Goal: Find specific page/section: Find specific page/section

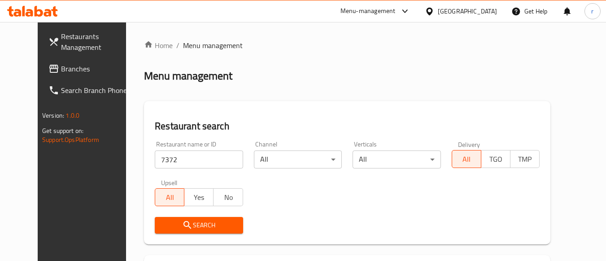
scroll to position [128, 0]
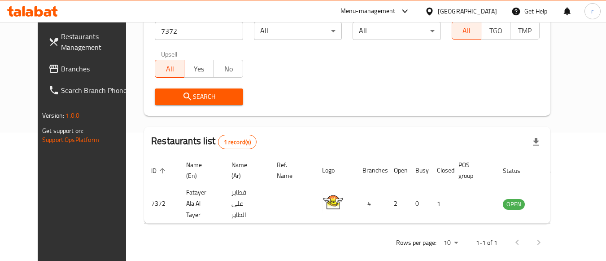
drag, startPoint x: 44, startPoint y: 70, endPoint x: 26, endPoint y: 80, distance: 20.9
click at [61, 70] on span "Branches" at bounding box center [96, 68] width 71 height 11
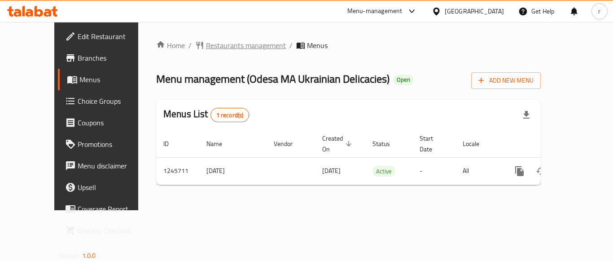
click at [209, 48] on span "Restaurants management" at bounding box center [246, 45] width 80 height 11
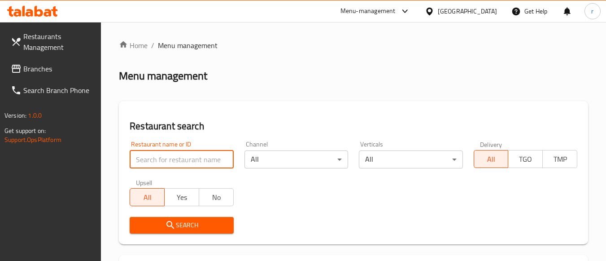
click at [148, 159] on input "search" at bounding box center [182, 159] width 104 height 18
paste input "682720"
type input "682720"
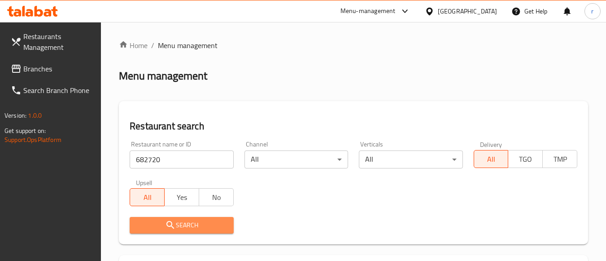
click at [179, 226] on span "Search" at bounding box center [181, 224] width 89 height 11
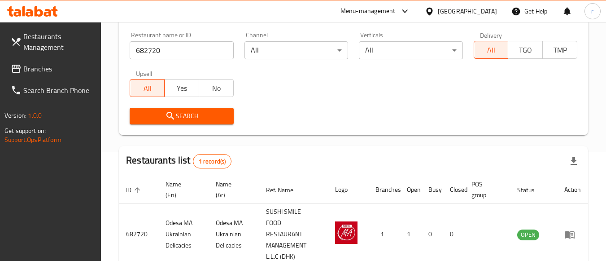
scroll to position [162, 0]
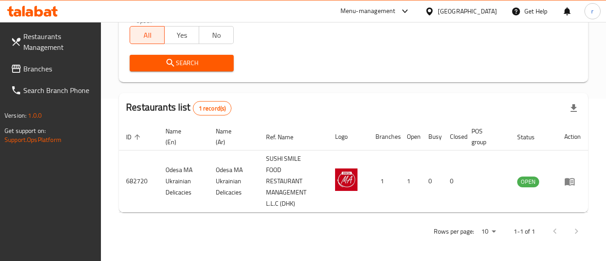
click at [450, 11] on div "[GEOGRAPHIC_DATA]" at bounding box center [467, 11] width 59 height 10
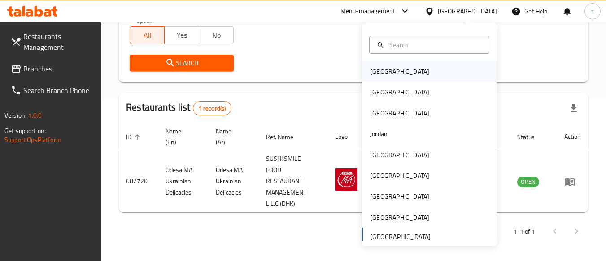
click at [383, 74] on div "[GEOGRAPHIC_DATA]" at bounding box center [399, 71] width 59 height 10
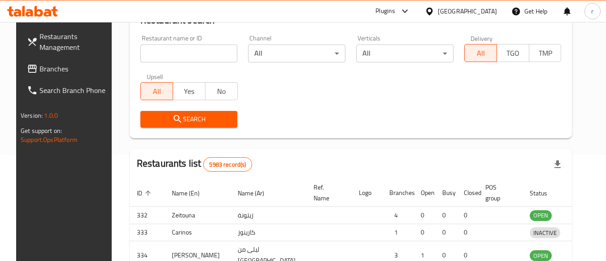
scroll to position [162, 0]
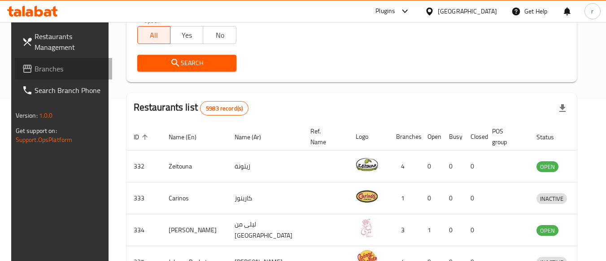
click at [37, 71] on span "Branches" at bounding box center [70, 68] width 71 height 11
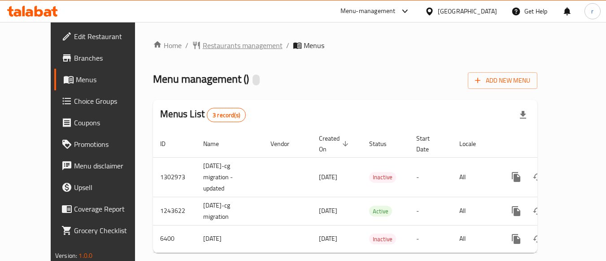
click at [203, 42] on span "Restaurants management" at bounding box center [243, 45] width 80 height 11
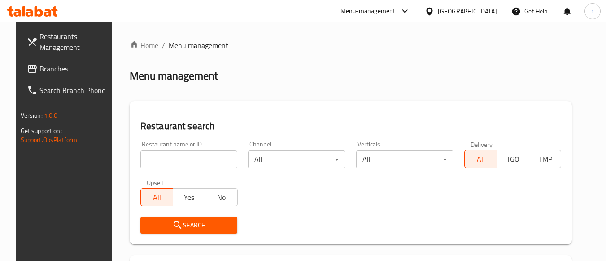
click at [172, 156] on div at bounding box center [303, 130] width 606 height 261
drag, startPoint x: 172, startPoint y: 156, endPoint x: 174, endPoint y: 169, distance: 12.8
click at [172, 156] on input "search" at bounding box center [188, 159] width 97 height 18
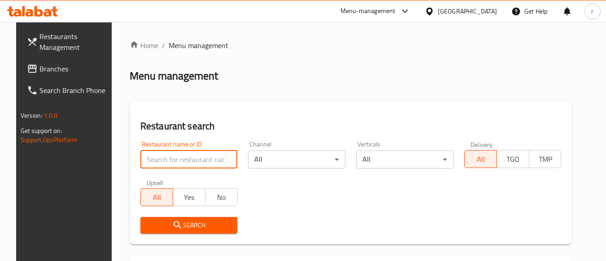
click at [171, 165] on input "search" at bounding box center [188, 159] width 97 height 18
paste input "2340"
type input "2340"
click at [174, 222] on icon "submit" at bounding box center [178, 225] width 8 height 8
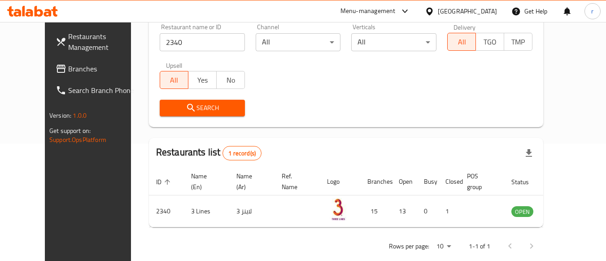
scroll to position [117, 0]
click at [479, 13] on div "[GEOGRAPHIC_DATA]" at bounding box center [467, 11] width 59 height 10
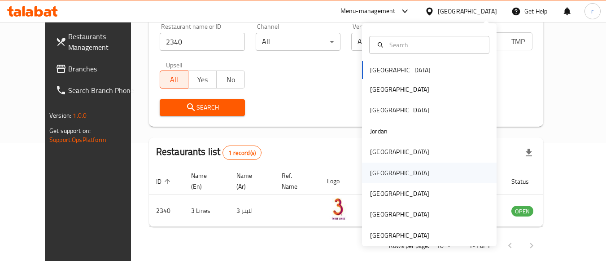
click at [383, 175] on div "[GEOGRAPHIC_DATA]" at bounding box center [400, 172] width 74 height 21
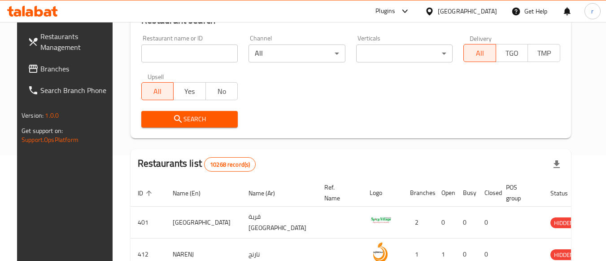
scroll to position [117, 0]
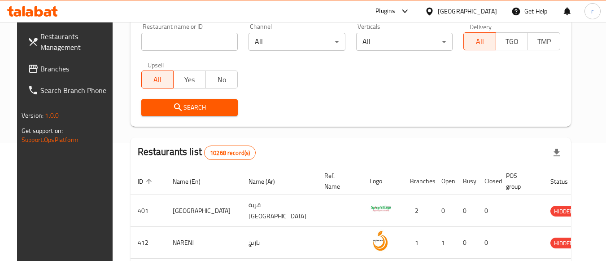
click at [65, 68] on span "Branches" at bounding box center [75, 68] width 71 height 11
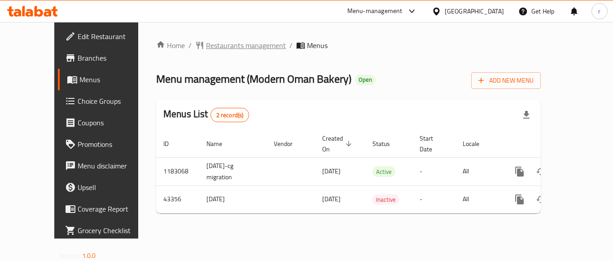
click at [210, 44] on span "Restaurants management" at bounding box center [246, 45] width 80 height 11
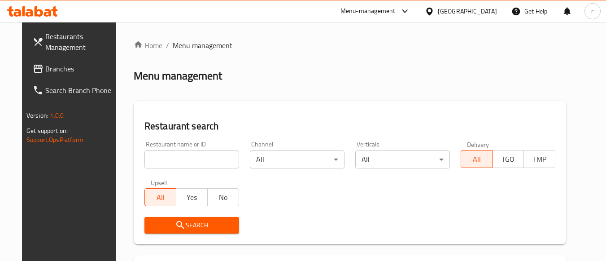
click at [170, 153] on input "search" at bounding box center [191, 159] width 95 height 18
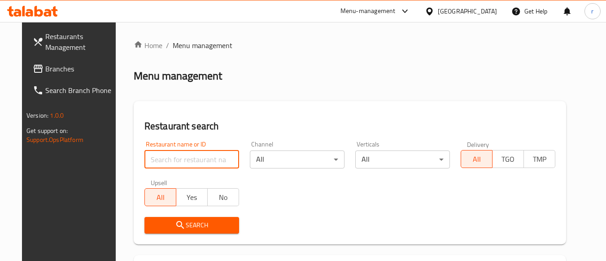
paste input "22490"
type input "22490"
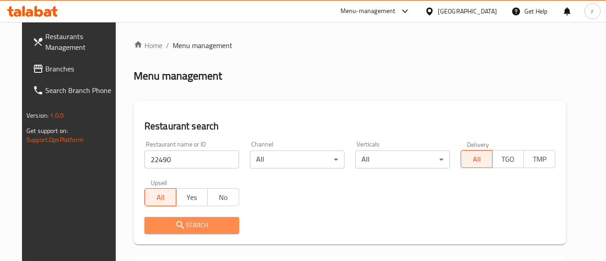
click at [152, 222] on span "Search" at bounding box center [192, 224] width 80 height 11
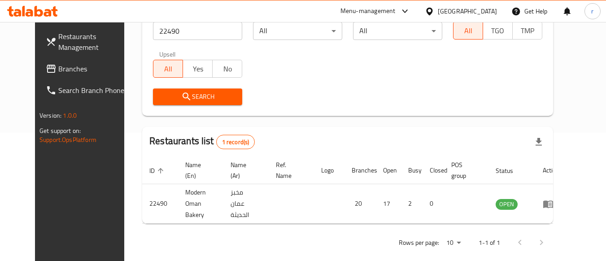
scroll to position [132, 0]
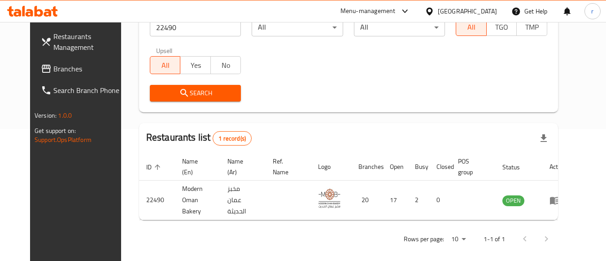
click at [483, 12] on div "[GEOGRAPHIC_DATA]" at bounding box center [467, 11] width 59 height 10
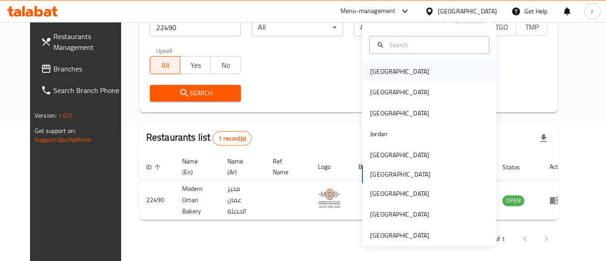
scroll to position [3, 0]
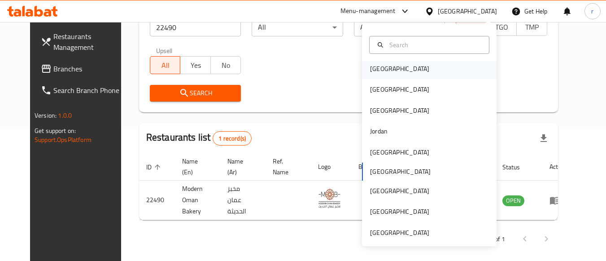
click at [375, 71] on div "[GEOGRAPHIC_DATA]" at bounding box center [399, 69] width 59 height 10
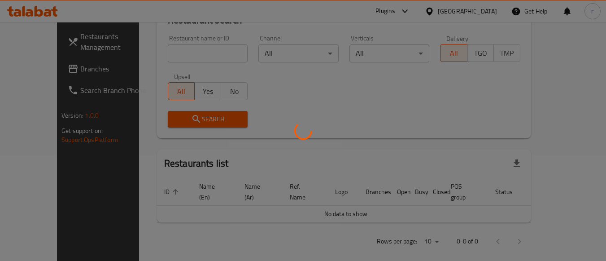
scroll to position [132, 0]
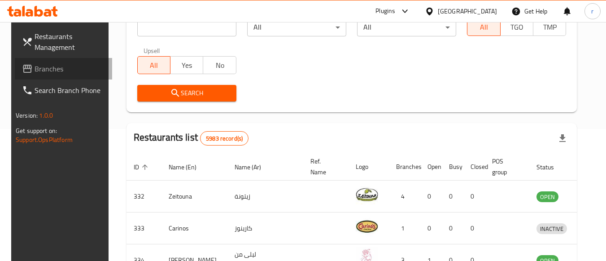
click at [35, 66] on span "Branches" at bounding box center [70, 68] width 71 height 11
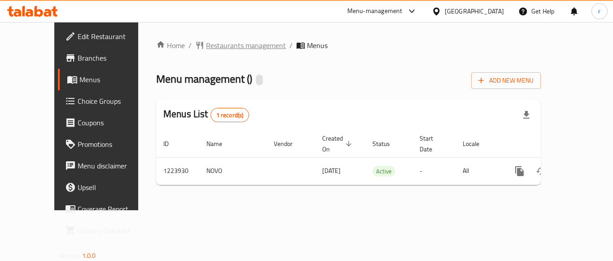
click at [206, 44] on span "Restaurants management" at bounding box center [246, 45] width 80 height 11
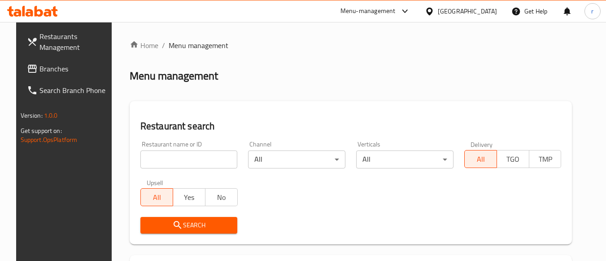
click at [172, 153] on input "search" at bounding box center [188, 159] width 97 height 18
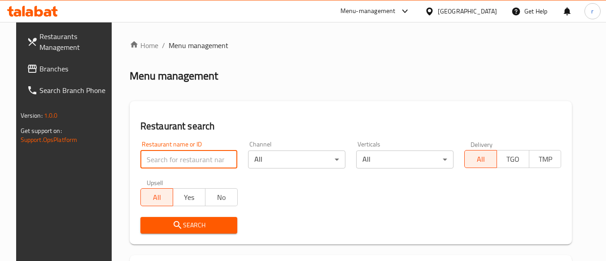
click at [172, 153] on input "search" at bounding box center [188, 159] width 97 height 18
paste input "674683"
type input "674683"
click at [167, 221] on div at bounding box center [303, 130] width 606 height 261
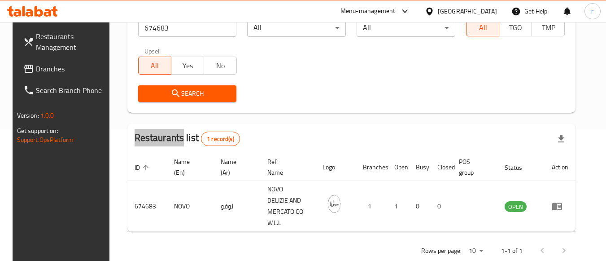
scroll to position [132, 0]
click at [480, 10] on div "[GEOGRAPHIC_DATA]" at bounding box center [467, 11] width 59 height 10
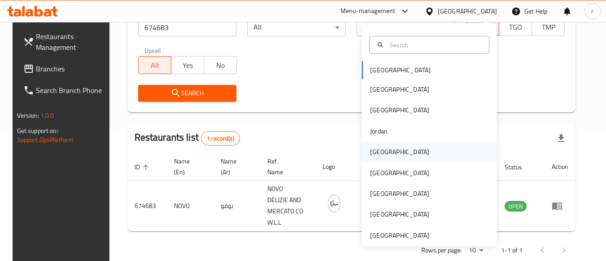
click at [374, 154] on div "[GEOGRAPHIC_DATA]" at bounding box center [399, 152] width 59 height 10
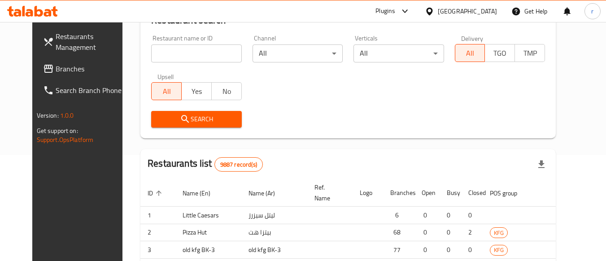
scroll to position [132, 0]
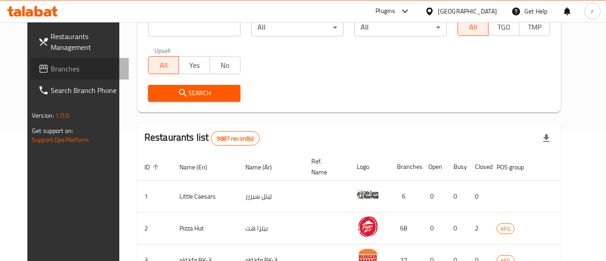
click at [51, 74] on span "Branches" at bounding box center [86, 68] width 71 height 11
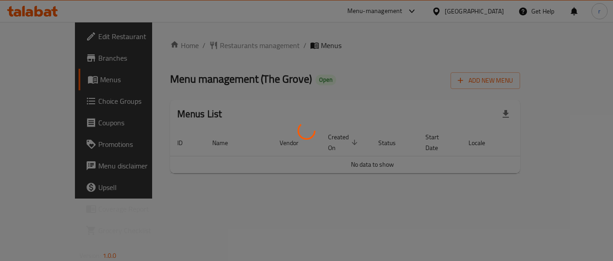
click at [205, 50] on div at bounding box center [306, 130] width 613 height 261
click at [200, 43] on div at bounding box center [306, 130] width 613 height 261
click at [202, 44] on div at bounding box center [306, 130] width 613 height 261
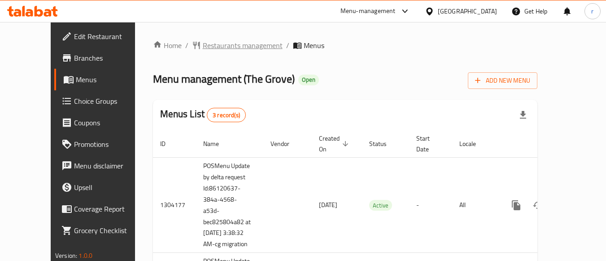
click at [209, 42] on span "Restaurants management" at bounding box center [243, 45] width 80 height 11
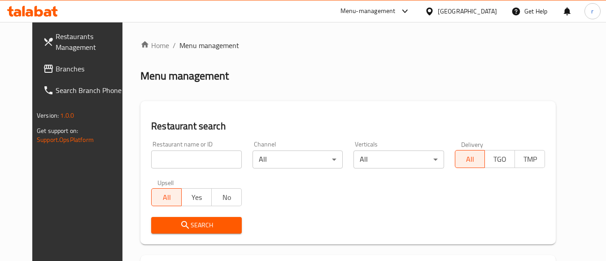
drag, startPoint x: 203, startPoint y: 155, endPoint x: 206, endPoint y: 150, distance: 6.0
click at [203, 155] on input "search" at bounding box center [196, 159] width 90 height 18
paste input "25160"
type input "25160"
click at [248, 115] on div "Restaurant search Restaurant name or ID 25160 Restaurant name or ID Channel All…" at bounding box center [347, 172] width 415 height 143
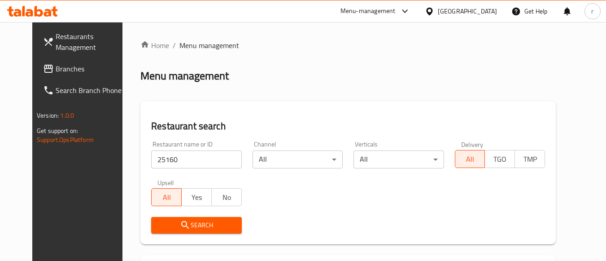
click at [201, 221] on span "Search" at bounding box center [196, 224] width 76 height 11
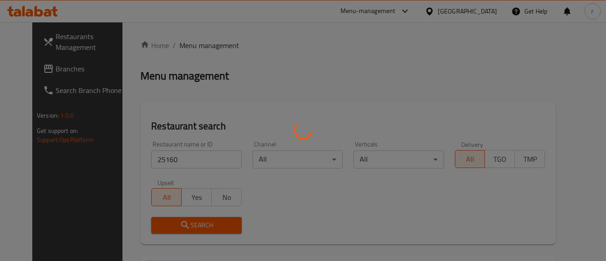
click at [201, 221] on div at bounding box center [303, 130] width 606 height 261
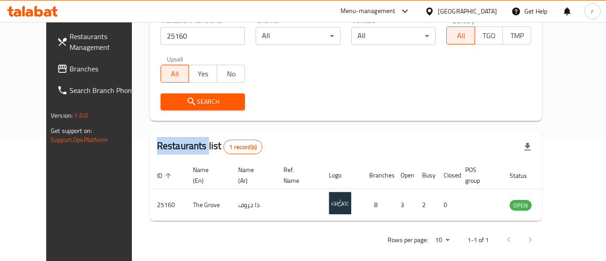
scroll to position [132, 0]
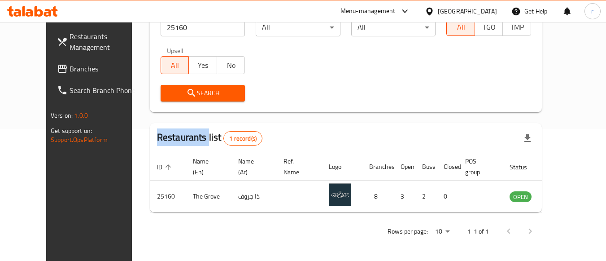
click at [492, 11] on div "[GEOGRAPHIC_DATA]" at bounding box center [467, 11] width 59 height 10
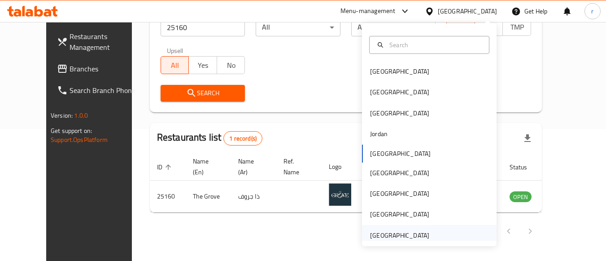
click at [397, 233] on div "[GEOGRAPHIC_DATA]" at bounding box center [399, 235] width 59 height 10
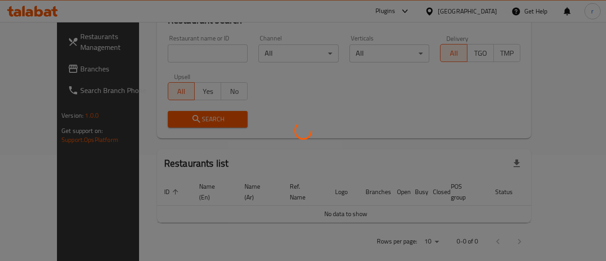
scroll to position [132, 0]
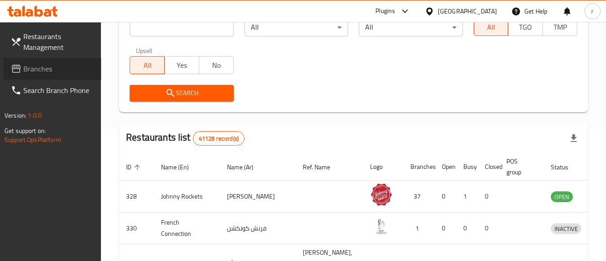
click at [25, 65] on span "Branches" at bounding box center [58, 68] width 71 height 11
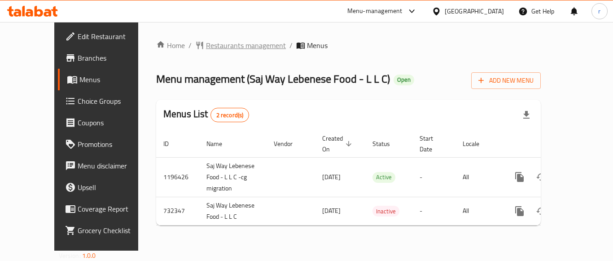
click at [206, 51] on span "Restaurants management" at bounding box center [246, 45] width 80 height 11
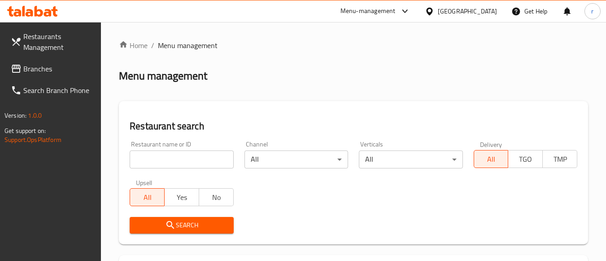
click at [194, 145] on div "Restaurant name or ID Restaurant name or ID" at bounding box center [182, 154] width 104 height 27
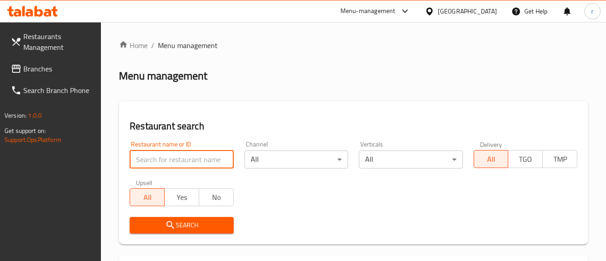
click at [194, 152] on input "search" at bounding box center [182, 159] width 104 height 18
paste input "646940"
type input "646940"
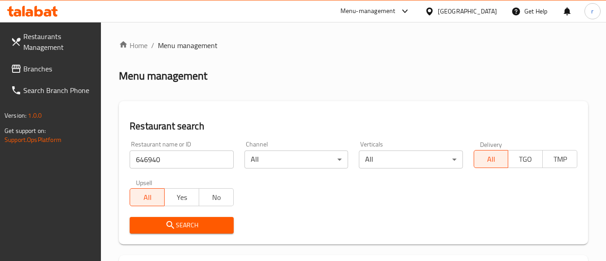
click at [187, 226] on span "Search" at bounding box center [181, 224] width 89 height 11
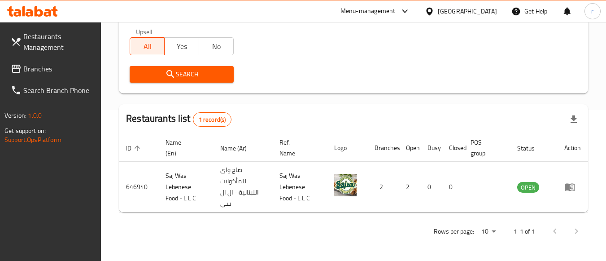
scroll to position [151, 0]
click at [32, 75] on link "Branches" at bounding box center [53, 69] width 98 height 22
click at [33, 74] on span "Branches" at bounding box center [58, 68] width 71 height 11
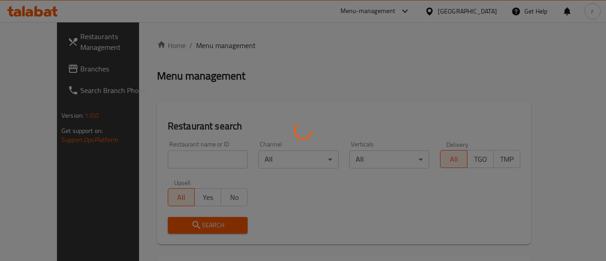
click at [173, 159] on div at bounding box center [303, 130] width 606 height 261
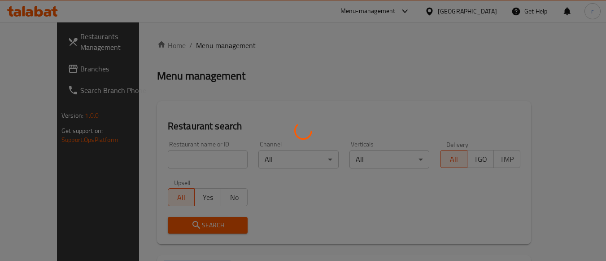
click at [173, 159] on div at bounding box center [303, 130] width 606 height 261
click at [173, 158] on div at bounding box center [303, 130] width 606 height 261
click at [175, 156] on div at bounding box center [303, 130] width 606 height 261
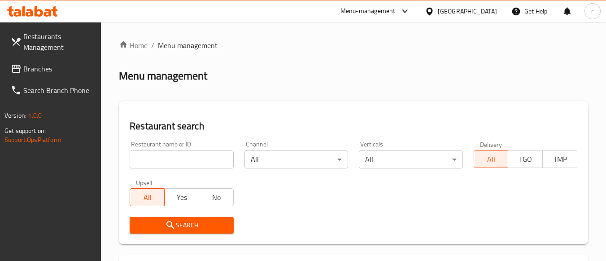
click at [163, 165] on input "search" at bounding box center [182, 159] width 104 height 18
paste input "681720"
type input "681720"
click at [165, 222] on icon "submit" at bounding box center [170, 224] width 11 height 11
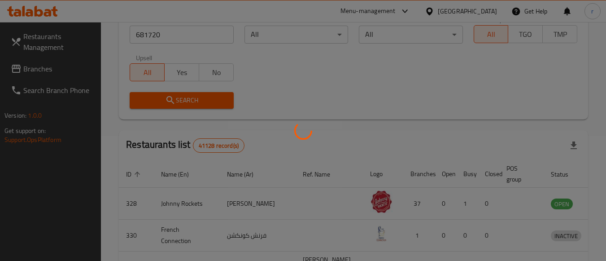
scroll to position [132, 0]
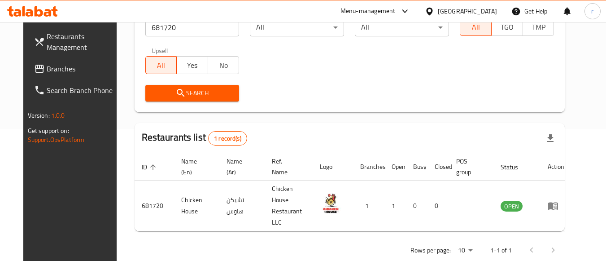
click at [445, 9] on div "[GEOGRAPHIC_DATA]" at bounding box center [467, 11] width 59 height 10
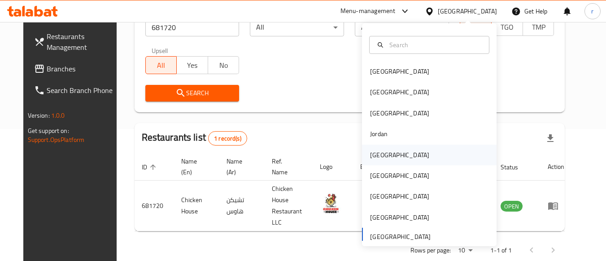
click at [380, 152] on div "[GEOGRAPHIC_DATA]" at bounding box center [399, 155] width 59 height 10
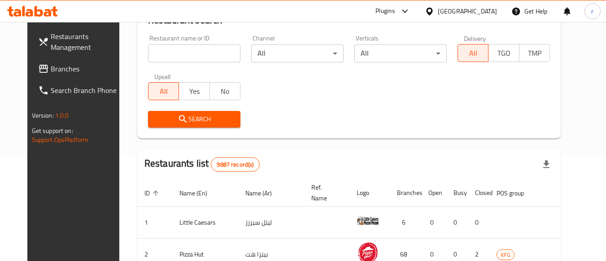
scroll to position [132, 0]
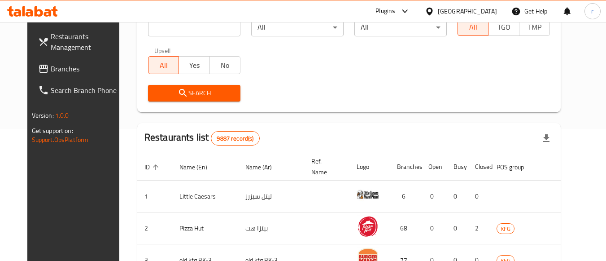
click at [51, 70] on span "Branches" at bounding box center [86, 68] width 71 height 11
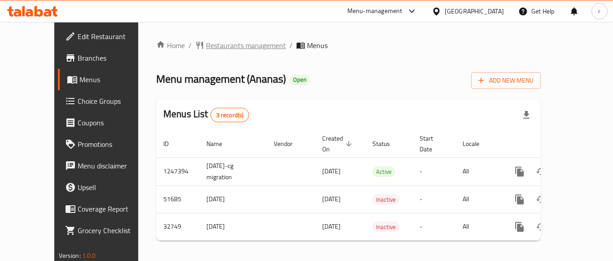
click at [206, 46] on span "Restaurants management" at bounding box center [246, 45] width 80 height 11
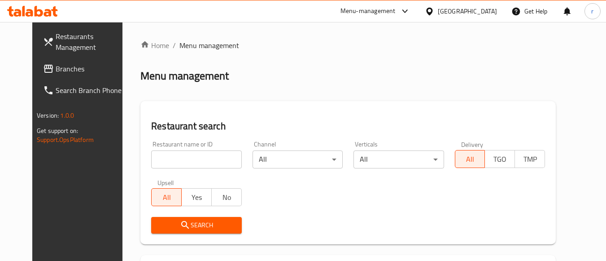
click at [207, 157] on input "search" at bounding box center [196, 159] width 90 height 18
paste input "16649"
type input "16649"
click at [177, 226] on span "Search" at bounding box center [196, 224] width 76 height 11
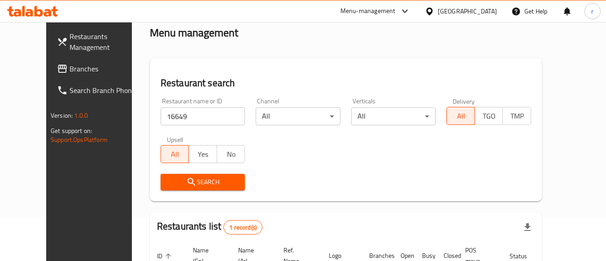
scroll to position [132, 0]
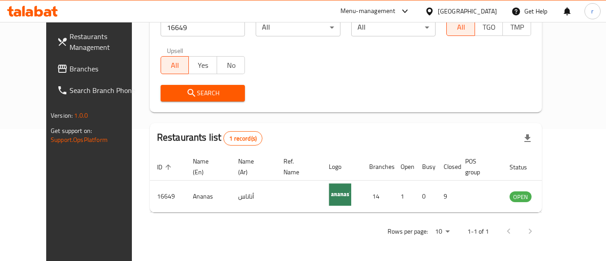
click at [478, 14] on div "Kuwait" at bounding box center [467, 11] width 59 height 10
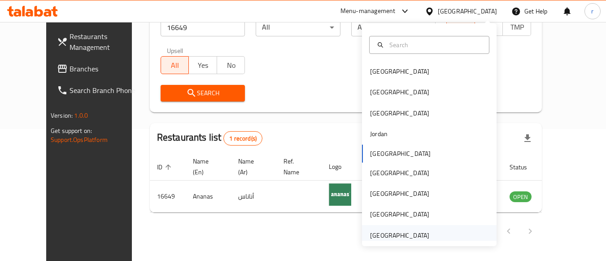
click at [397, 233] on div "United Arab Emirates" at bounding box center [399, 235] width 59 height 10
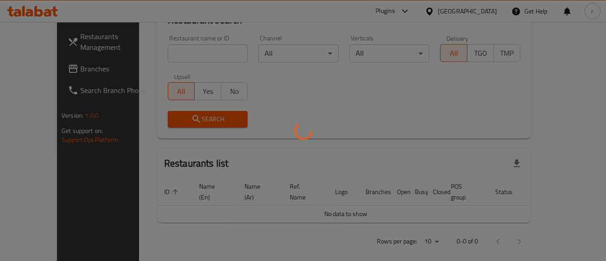
scroll to position [132, 0]
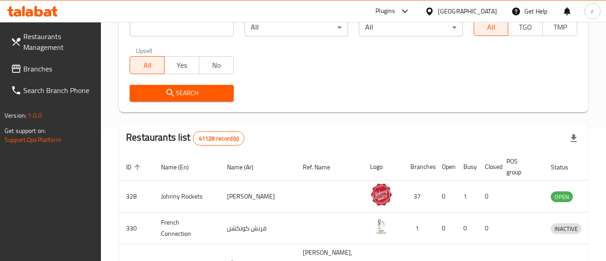
click at [49, 67] on span "Branches" at bounding box center [58, 68] width 71 height 11
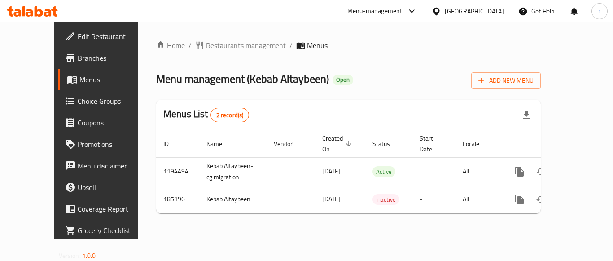
click at [206, 46] on span "Restaurants management" at bounding box center [246, 45] width 80 height 11
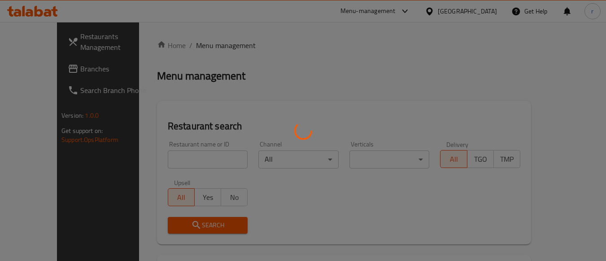
click at [179, 158] on div at bounding box center [303, 130] width 606 height 261
click at [179, 157] on div at bounding box center [303, 130] width 606 height 261
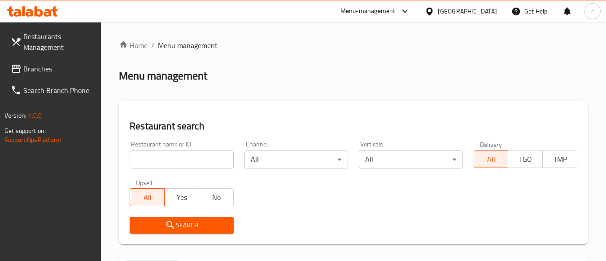
click at [179, 157] on input "search" at bounding box center [182, 159] width 104 height 18
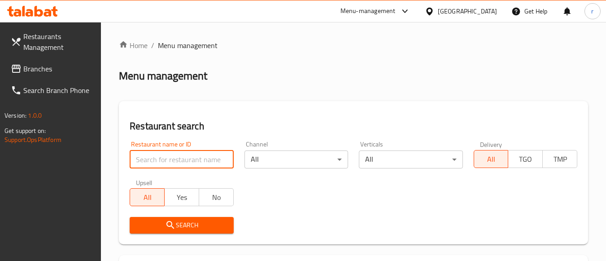
paste input "619813"
type input "619813"
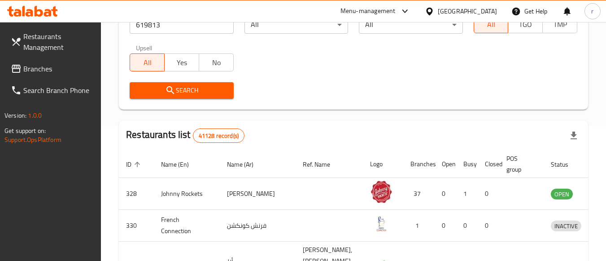
click at [172, 90] on icon "submit" at bounding box center [170, 90] width 8 height 8
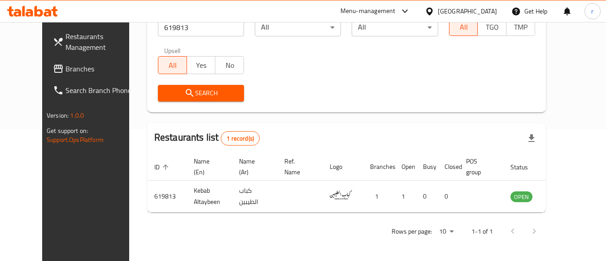
scroll to position [132, 0]
click at [479, 8] on div "[GEOGRAPHIC_DATA]" at bounding box center [467, 11] width 59 height 10
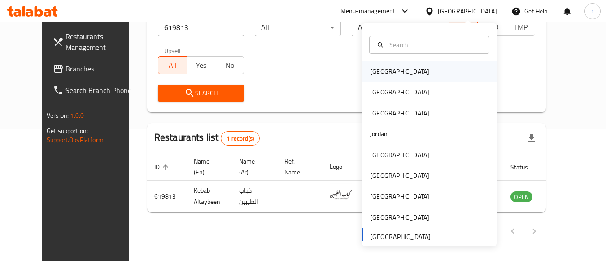
click at [400, 72] on div "[GEOGRAPHIC_DATA]" at bounding box center [429, 71] width 135 height 21
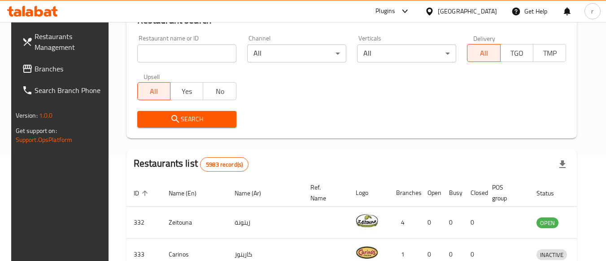
scroll to position [132, 0]
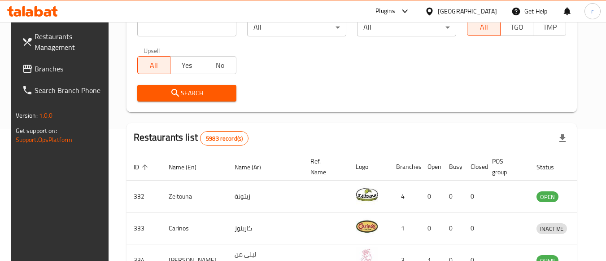
click at [39, 68] on span "Branches" at bounding box center [70, 68] width 71 height 11
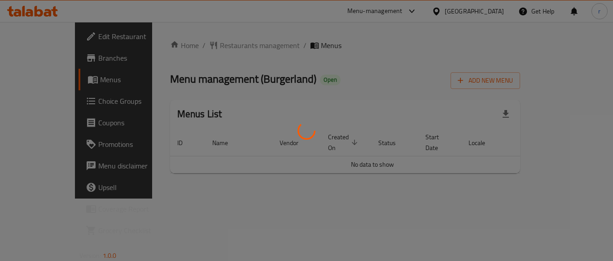
click at [207, 47] on div at bounding box center [306, 130] width 613 height 261
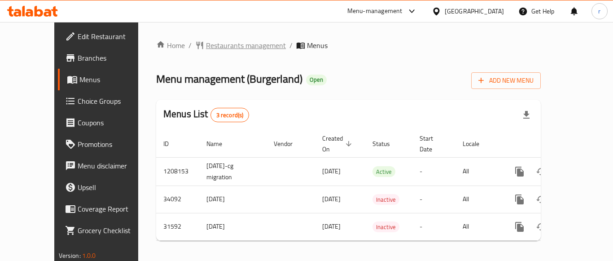
click at [196, 38] on div "Home / Restaurants management / Menus Menu management ( Burgerland ) Open Add N…" at bounding box center [348, 144] width 420 height 244
click at [206, 47] on span "Restaurants management" at bounding box center [246, 45] width 80 height 11
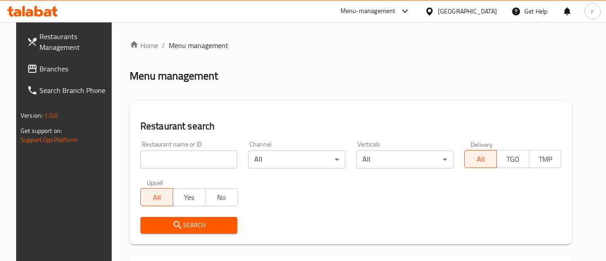
click at [197, 156] on div at bounding box center [303, 130] width 606 height 261
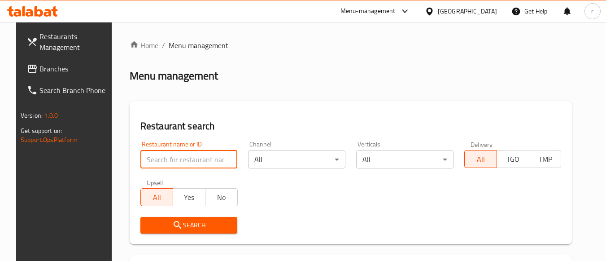
click at [197, 156] on input "search" at bounding box center [188, 159] width 97 height 18
paste input "15727"
type input "15727"
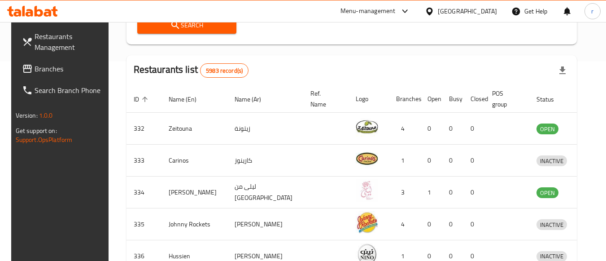
scroll to position [179, 0]
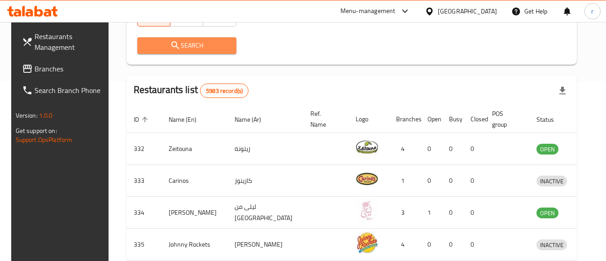
click at [206, 52] on button "Search" at bounding box center [186, 45] width 99 height 17
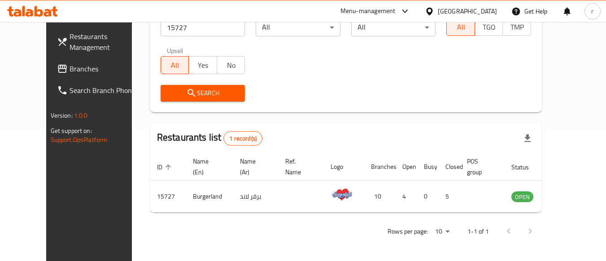
scroll to position [132, 0]
click at [483, 11] on div "[GEOGRAPHIC_DATA]" at bounding box center [467, 11] width 59 height 10
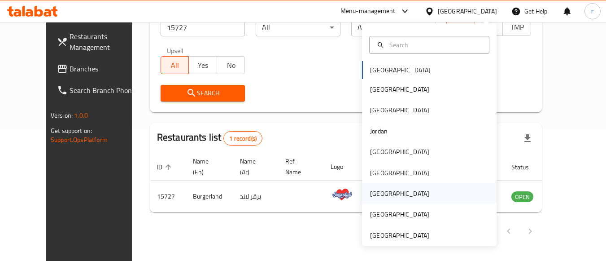
click at [376, 191] on div "[GEOGRAPHIC_DATA]" at bounding box center [399, 193] width 59 height 10
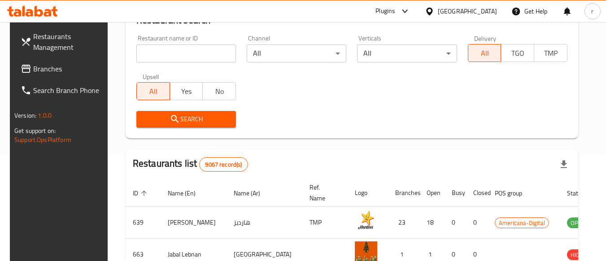
scroll to position [132, 0]
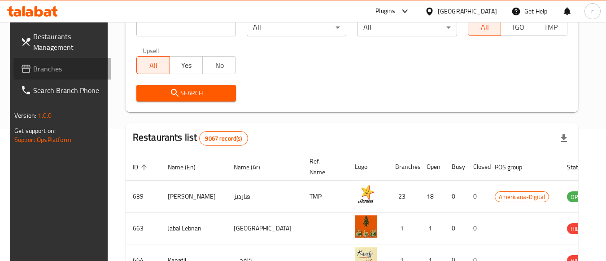
click at [33, 65] on span "Branches" at bounding box center [68, 68] width 71 height 11
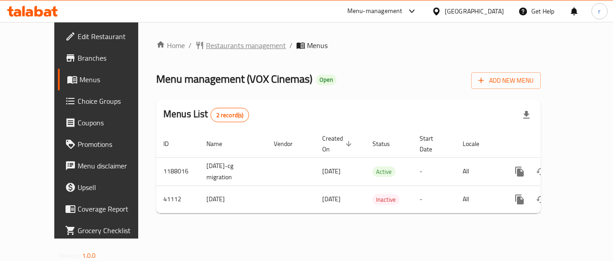
click at [215, 51] on span "Restaurants management" at bounding box center [246, 45] width 80 height 11
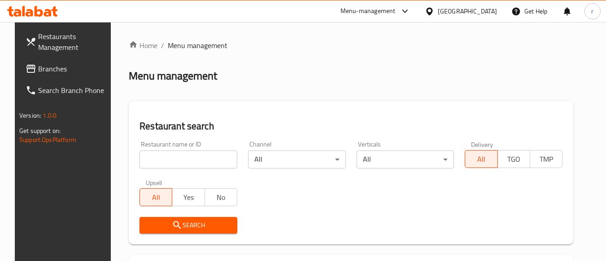
click at [196, 161] on div at bounding box center [303, 130] width 606 height 261
click at [196, 161] on input "search" at bounding box center [188, 159] width 98 height 18
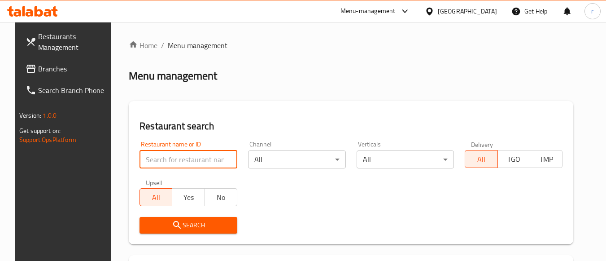
paste input "21368"
type input "21368"
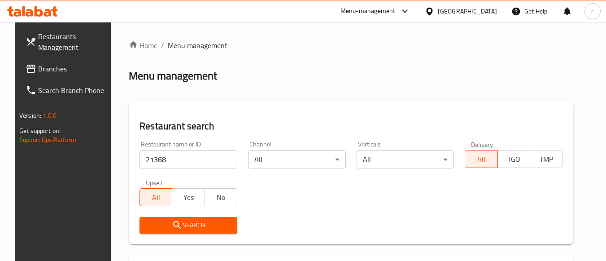
click at [184, 222] on span "Search" at bounding box center [188, 224] width 83 height 11
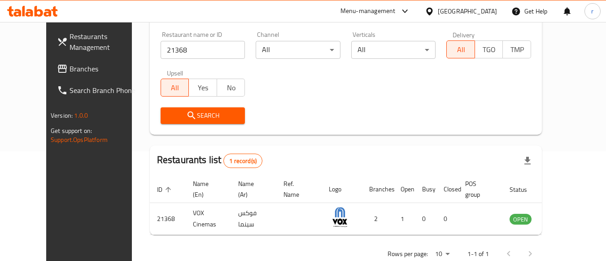
scroll to position [132, 0]
